Goal: Task Accomplishment & Management: Use online tool/utility

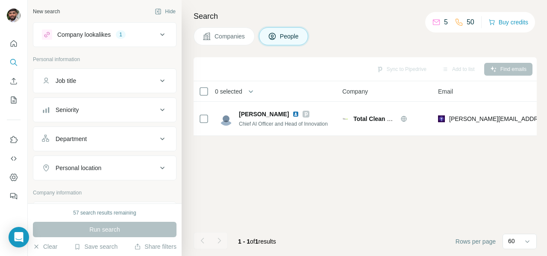
click at [105, 32] on div "Company lookalikes" at bounding box center [83, 34] width 53 height 9
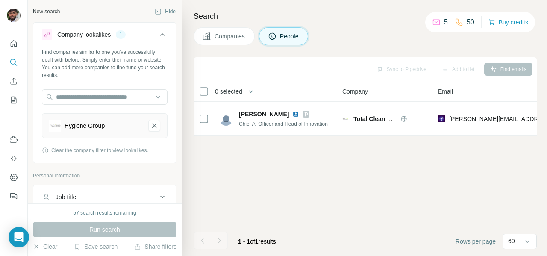
click at [105, 32] on div "Company lookalikes" at bounding box center [83, 34] width 53 height 9
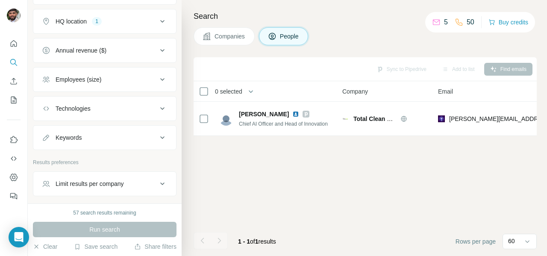
scroll to position [278, 0]
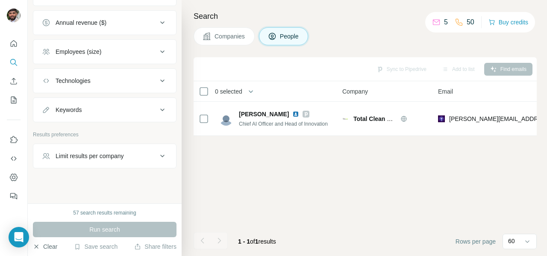
click at [41, 246] on button "Clear" at bounding box center [45, 246] width 24 height 9
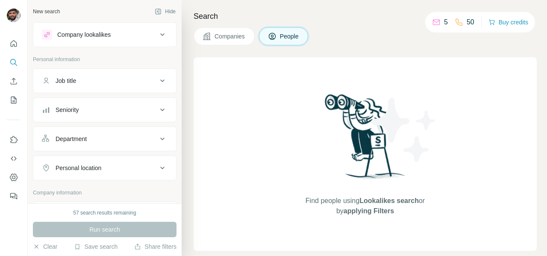
click at [97, 248] on button "Save search" at bounding box center [96, 246] width 44 height 9
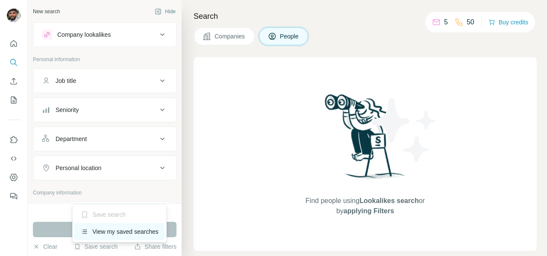
click at [107, 231] on div "View my saved searches" at bounding box center [119, 231] width 90 height 17
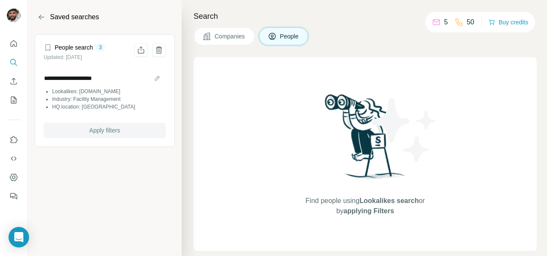
click at [112, 129] on span "Apply filters" at bounding box center [104, 130] width 31 height 9
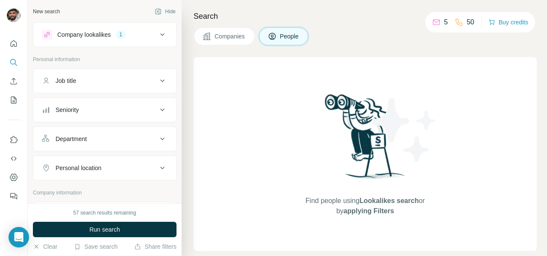
click at [98, 39] on div "Company lookalikes 1" at bounding box center [99, 34] width 115 height 10
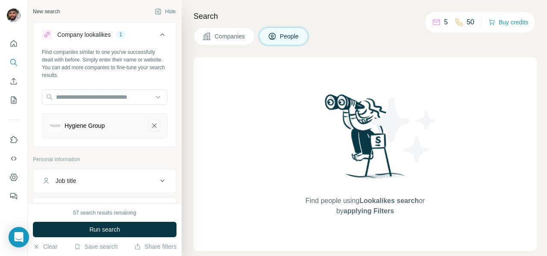
click at [155, 125] on icon "Hygiene Group-remove-button" at bounding box center [154, 125] width 4 height 4
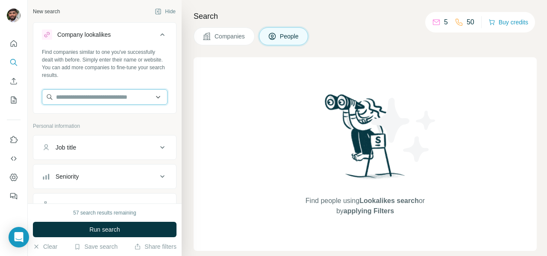
click at [102, 94] on input "text" at bounding box center [105, 96] width 126 height 15
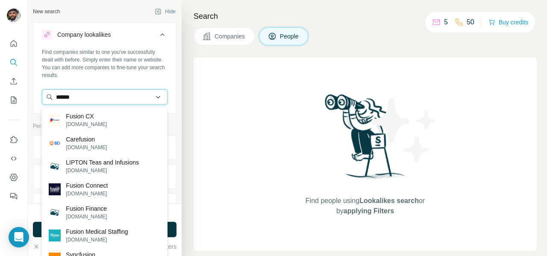
click at [54, 95] on input "******" at bounding box center [105, 96] width 126 height 15
type input "*********"
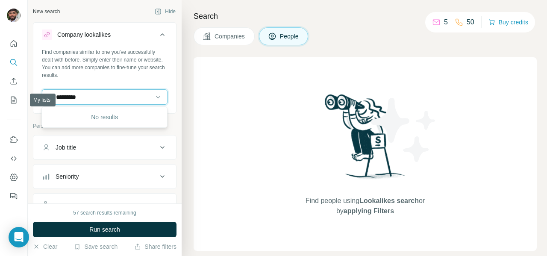
drag, startPoint x: 90, startPoint y: 101, endPoint x: 0, endPoint y: 106, distance: 90.3
click at [0, 106] on div "New search Hide Company lookalikes Find companies similar to one you've success…" at bounding box center [273, 128] width 547 height 256
click at [123, 97] on input "text" at bounding box center [105, 96] width 126 height 15
type input "*"
